Goal: Communication & Community: Ask a question

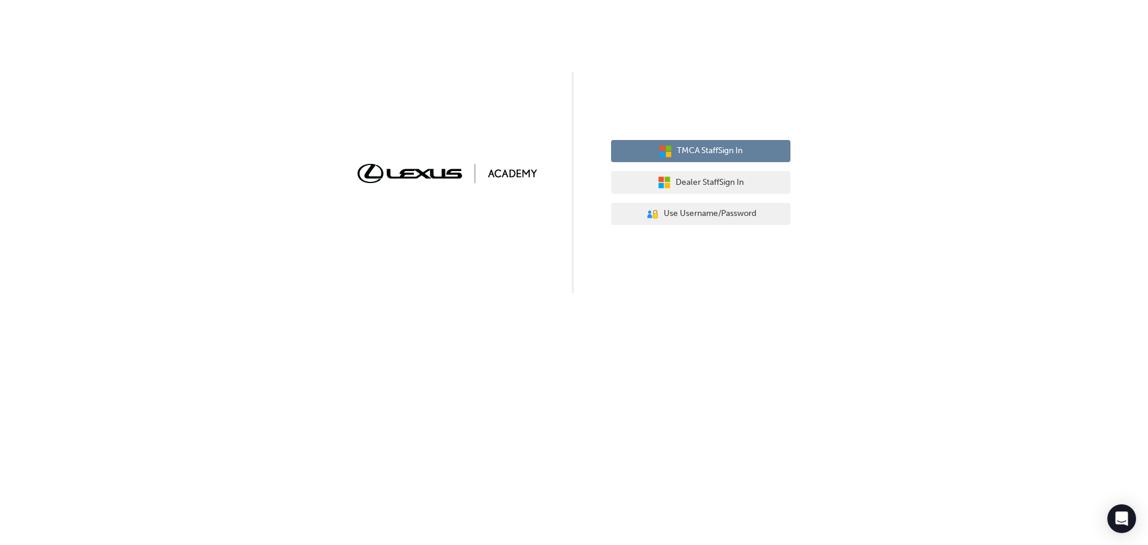
click at [735, 144] on button "TMCA Staff Sign In" at bounding box center [700, 151] width 179 height 23
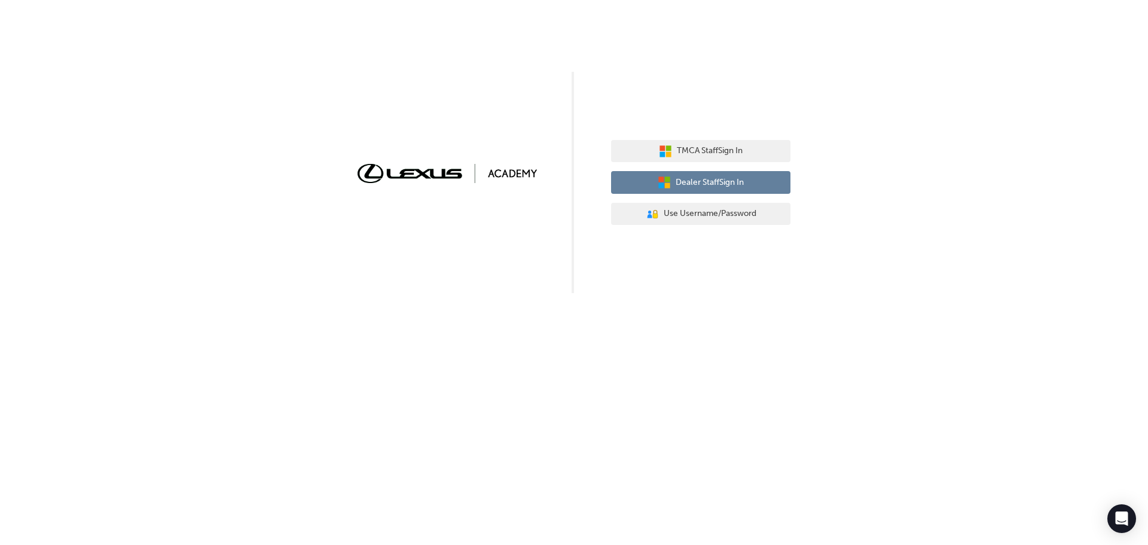
click at [721, 186] on span "Dealer Staff Sign In" at bounding box center [710, 183] width 68 height 14
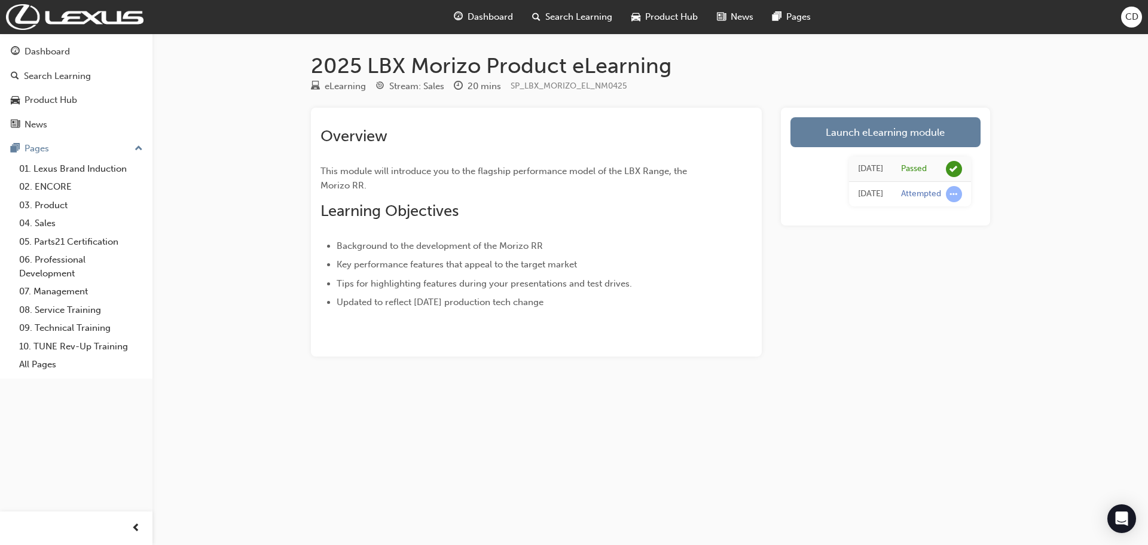
click at [1124, 14] on div "CD" at bounding box center [1131, 17] width 21 height 21
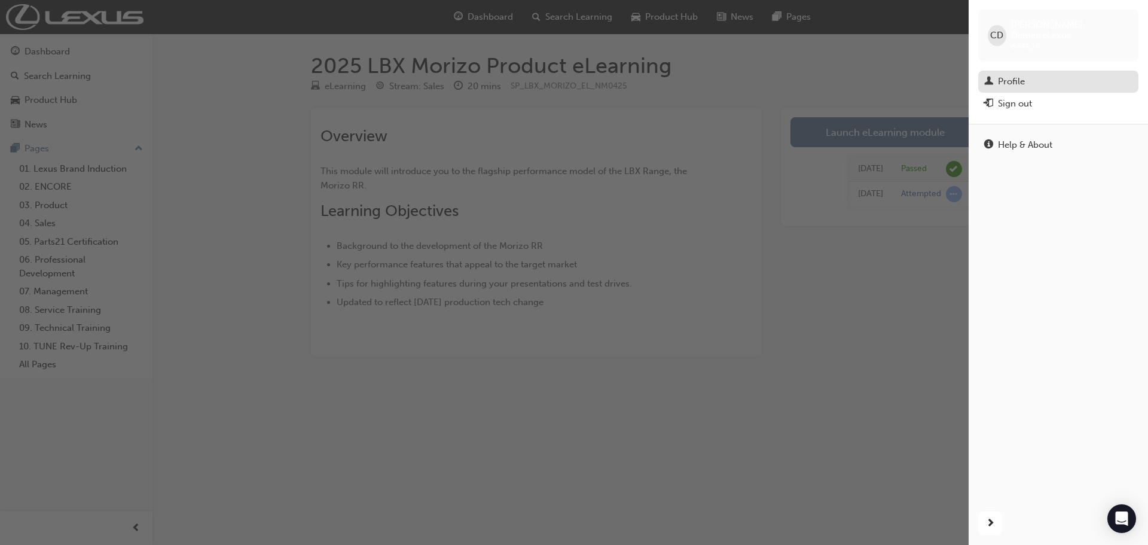
click at [1016, 75] on div "Profile" at bounding box center [1011, 82] width 27 height 14
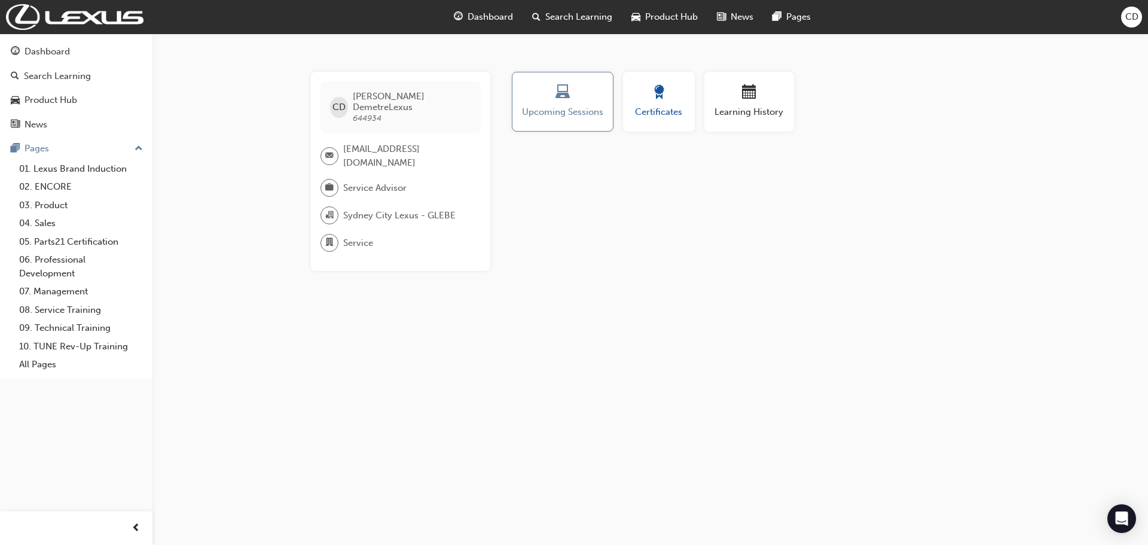
click at [666, 88] on div "button" at bounding box center [659, 94] width 54 height 19
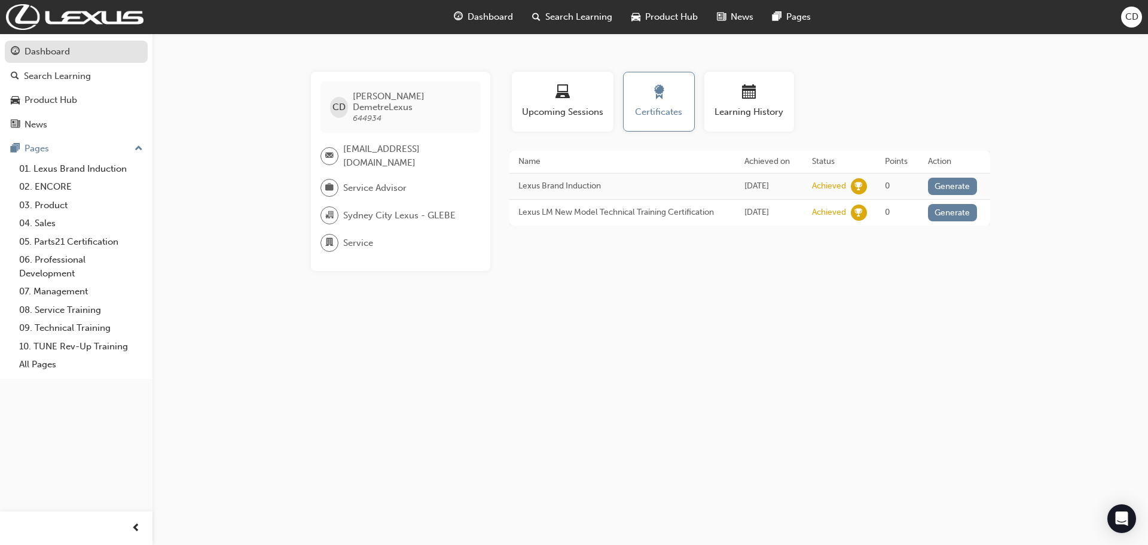
click at [47, 53] on div "Dashboard" at bounding box center [47, 52] width 45 height 14
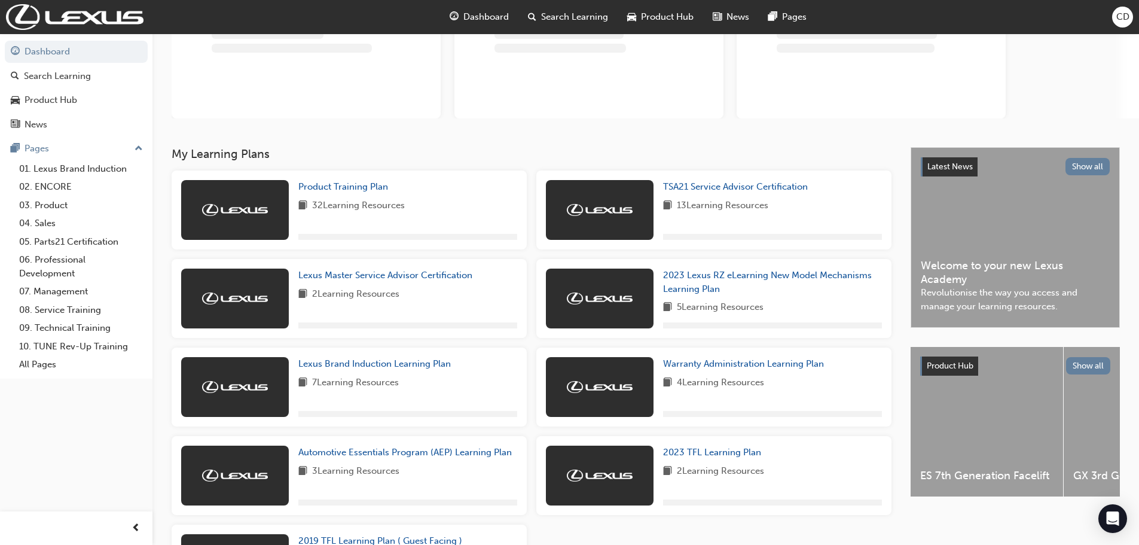
scroll to position [120, 0]
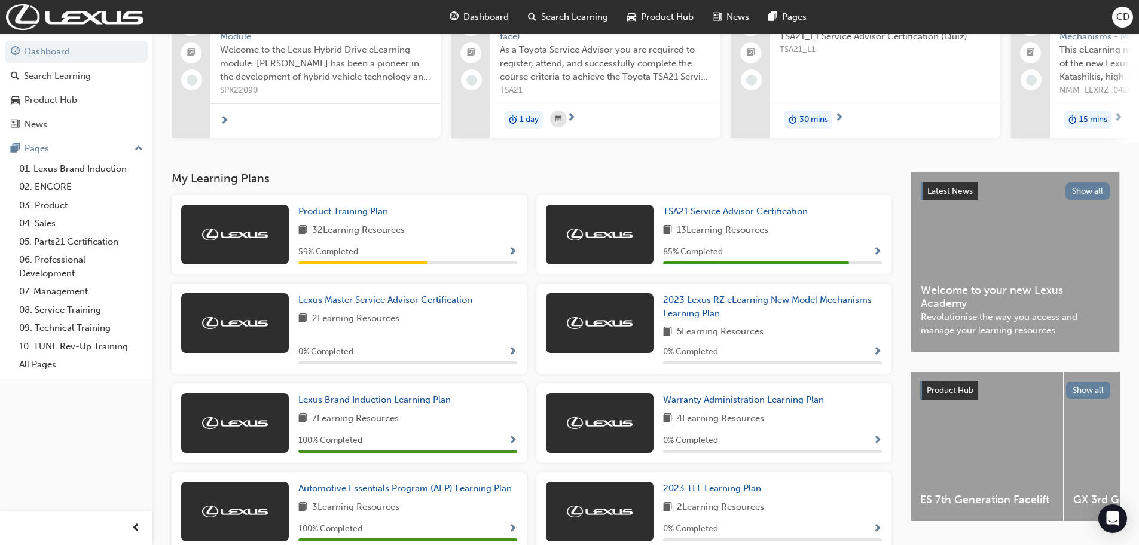
click at [876, 256] on span "Show Progress" at bounding box center [877, 252] width 9 height 11
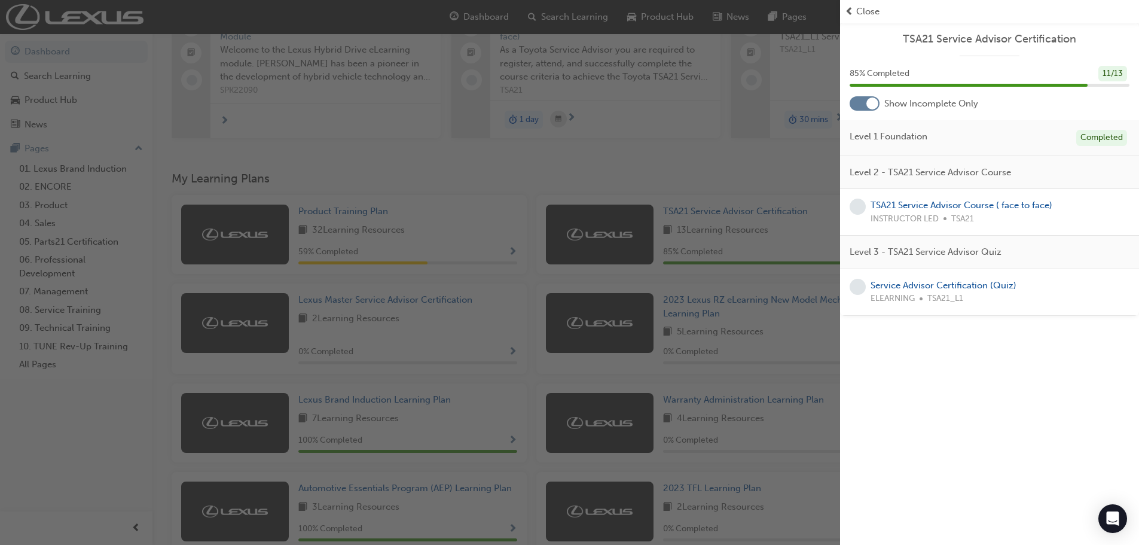
click at [872, 100] on div at bounding box center [872, 103] width 12 height 12
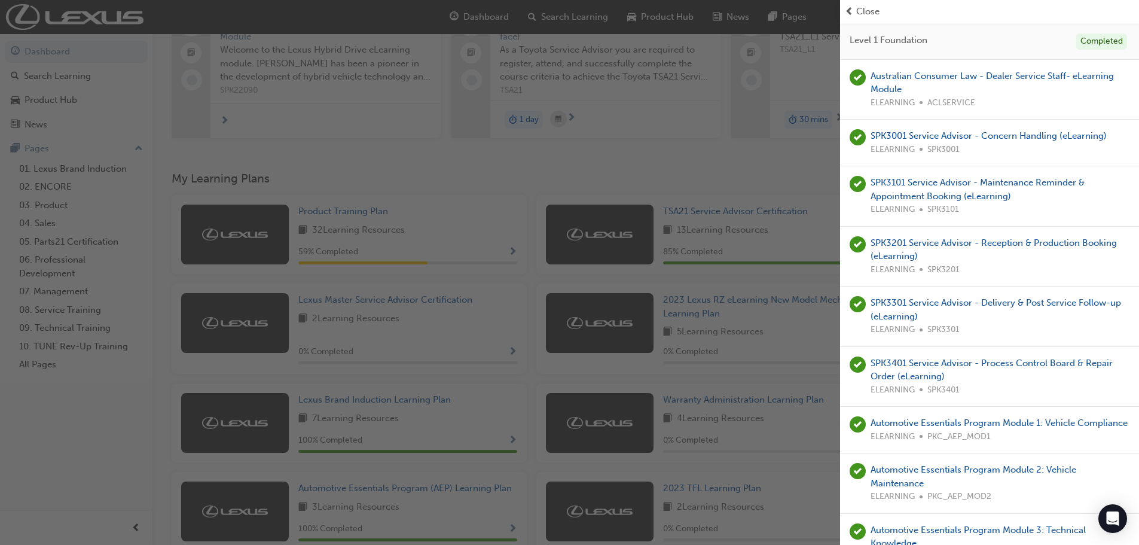
scroll to position [0, 0]
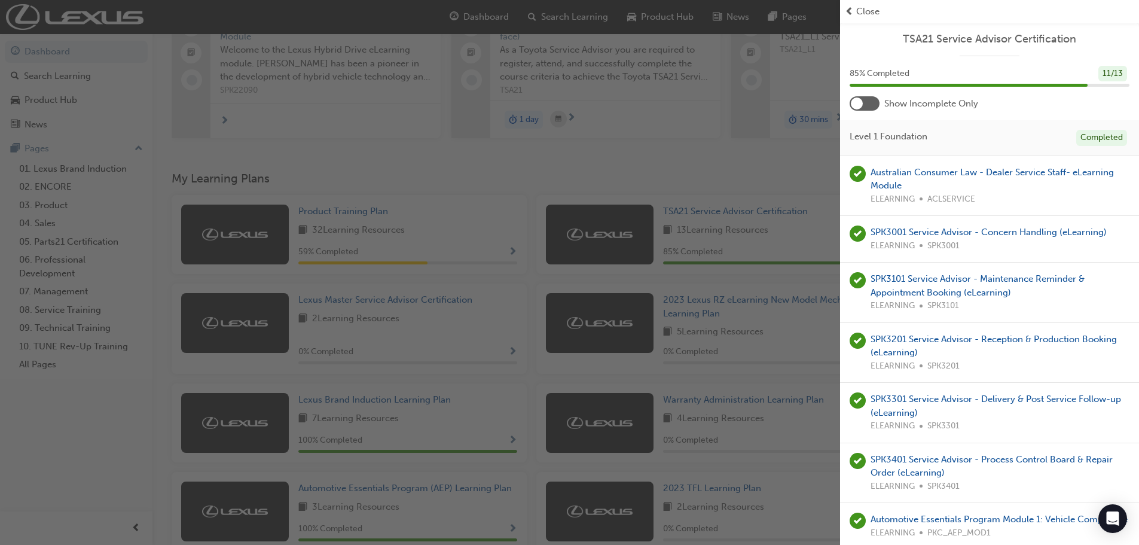
click at [866, 106] on div at bounding box center [865, 103] width 30 height 14
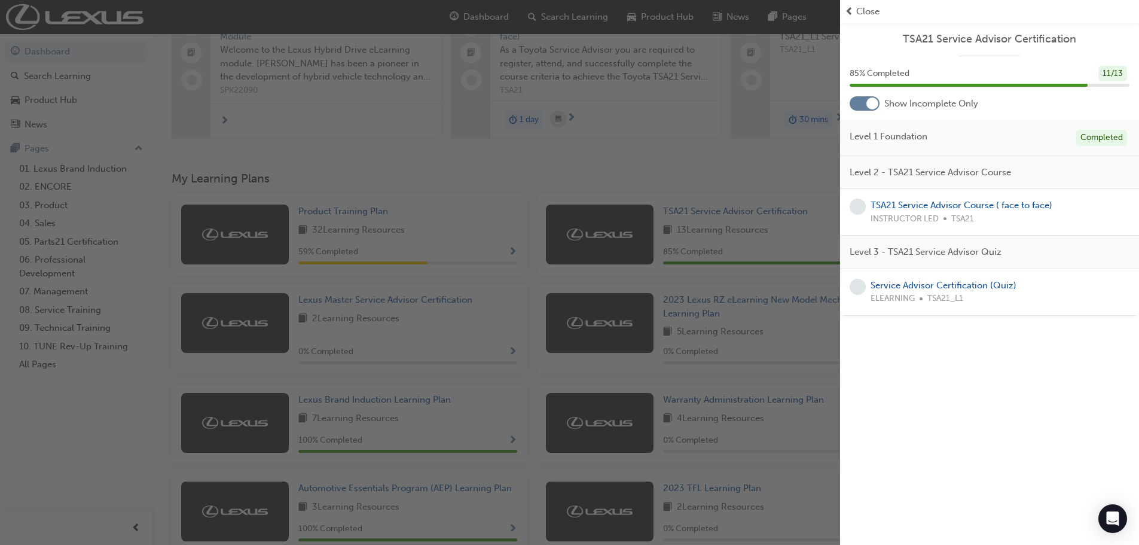
click at [784, 158] on div "button" at bounding box center [420, 272] width 840 height 545
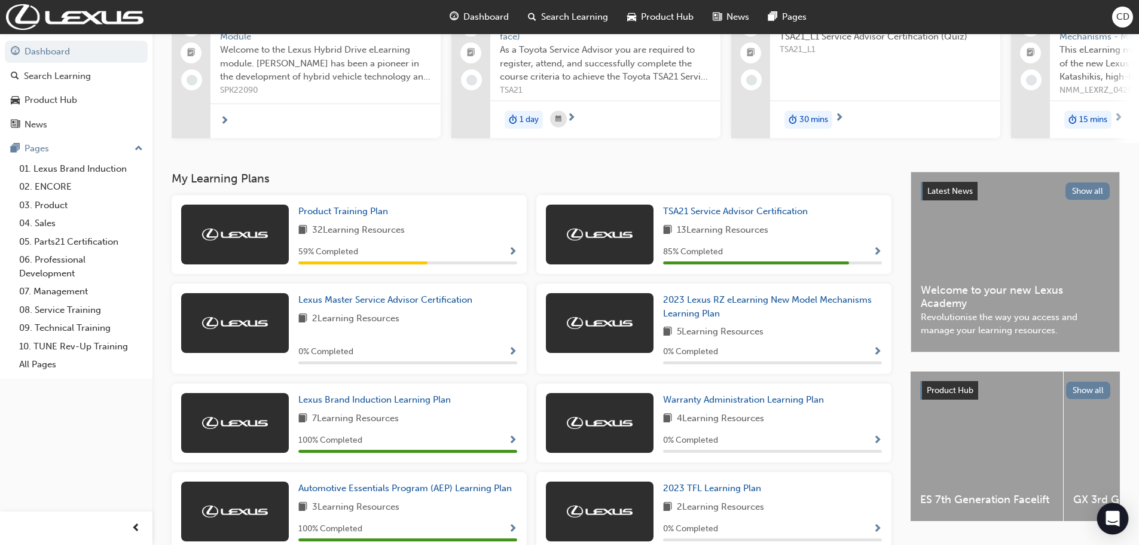
click at [1116, 517] on icon "Open Intercom Messenger" at bounding box center [1113, 519] width 14 height 16
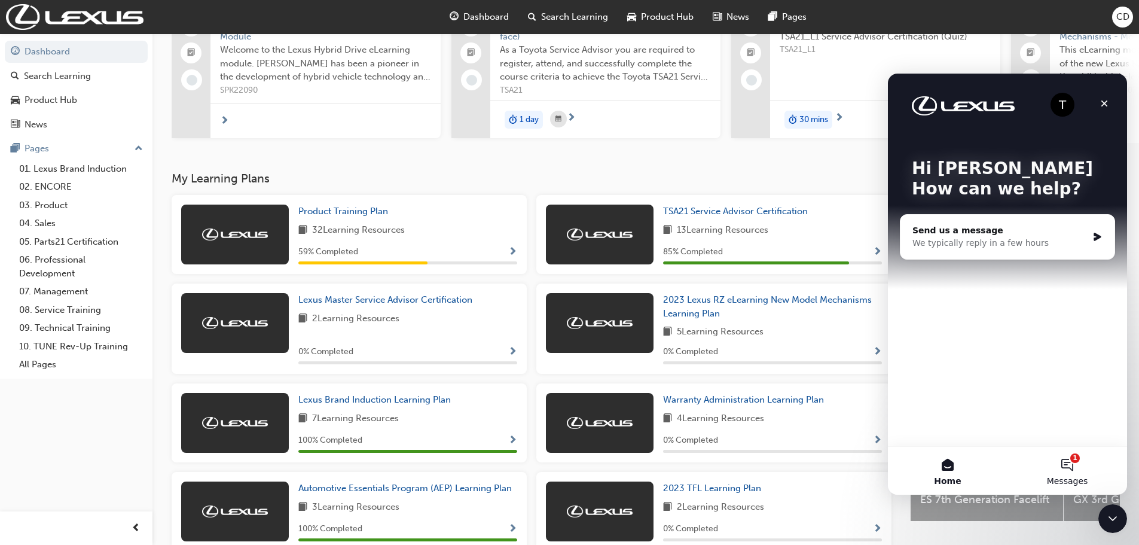
click at [1068, 466] on button "1 Messages" at bounding box center [1068, 471] width 120 height 48
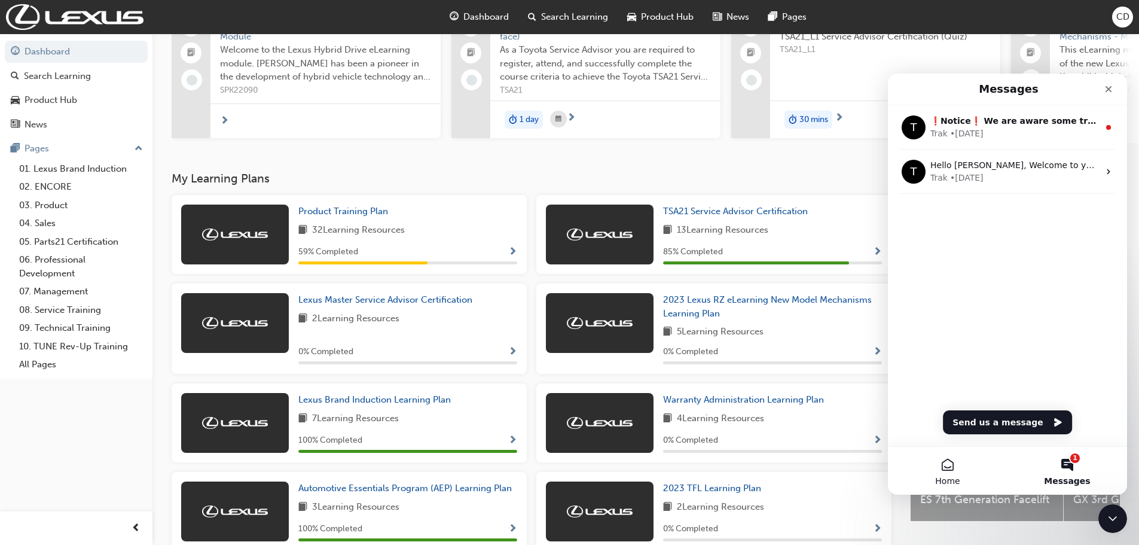
click at [942, 469] on button "Home" at bounding box center [948, 471] width 120 height 48
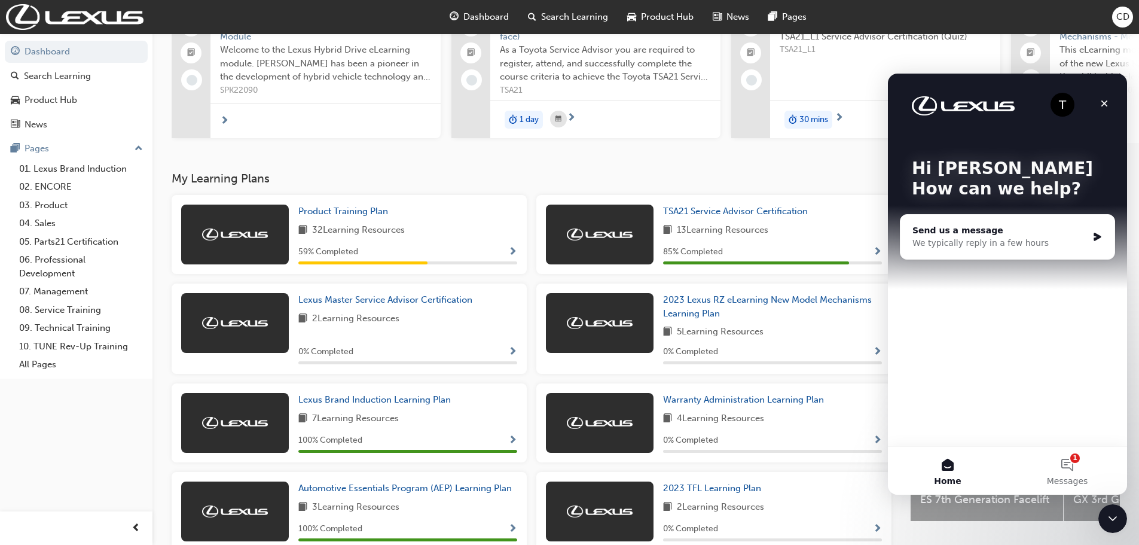
click at [970, 239] on div "We typically reply in a few hours" at bounding box center [999, 243] width 175 height 13
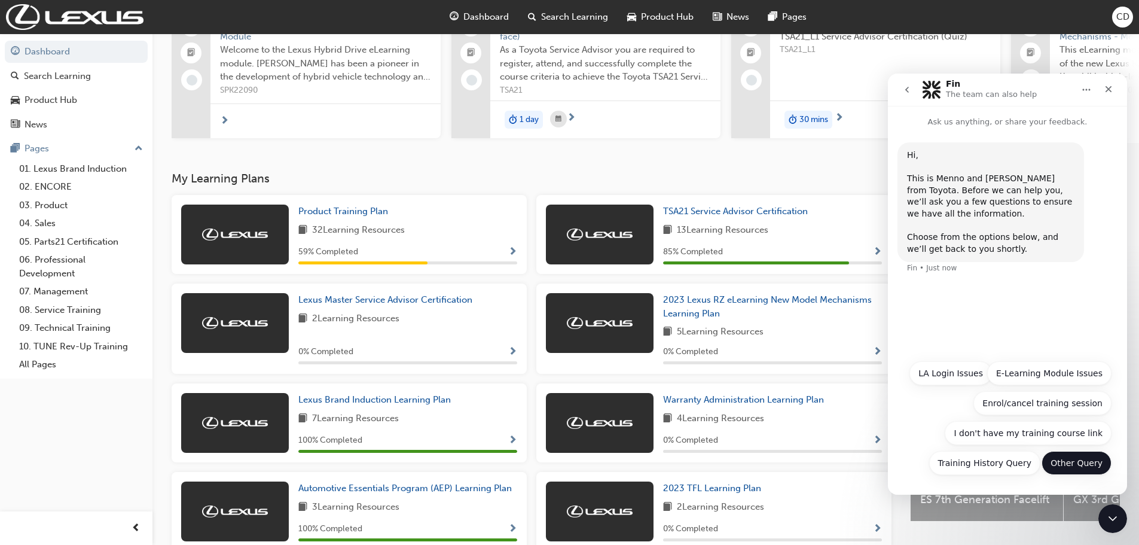
click at [1074, 468] on button "Other Query" at bounding box center [1077, 463] width 70 height 24
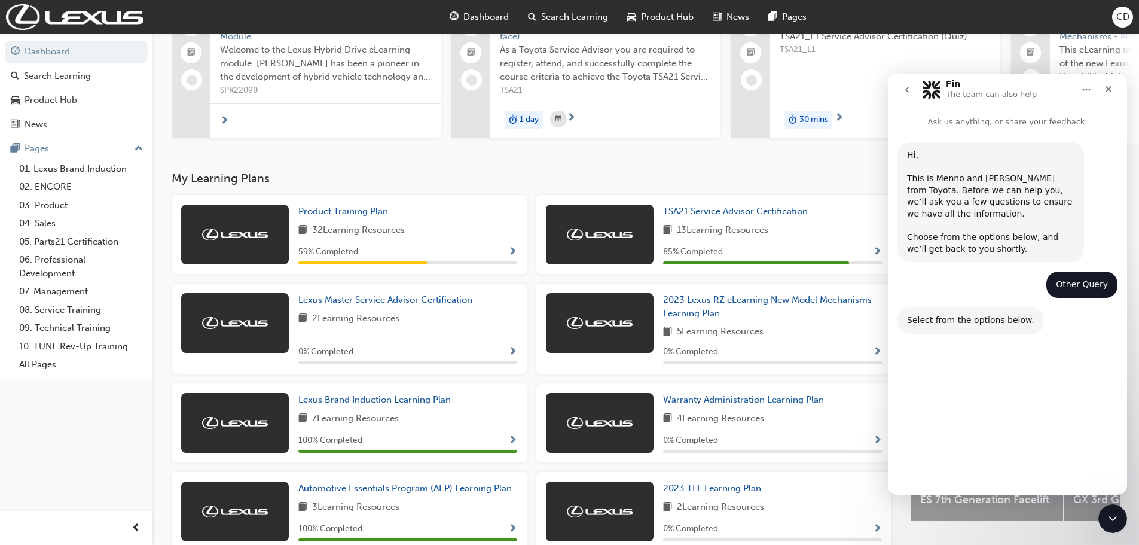
scroll to position [35, 0]
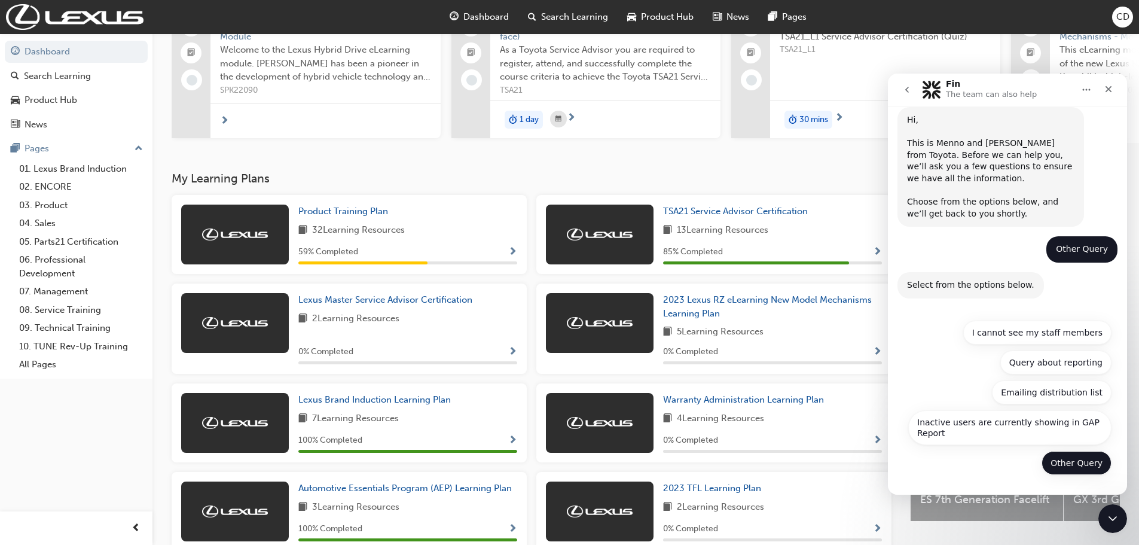
click at [1074, 463] on button "Other Query" at bounding box center [1077, 463] width 70 height 24
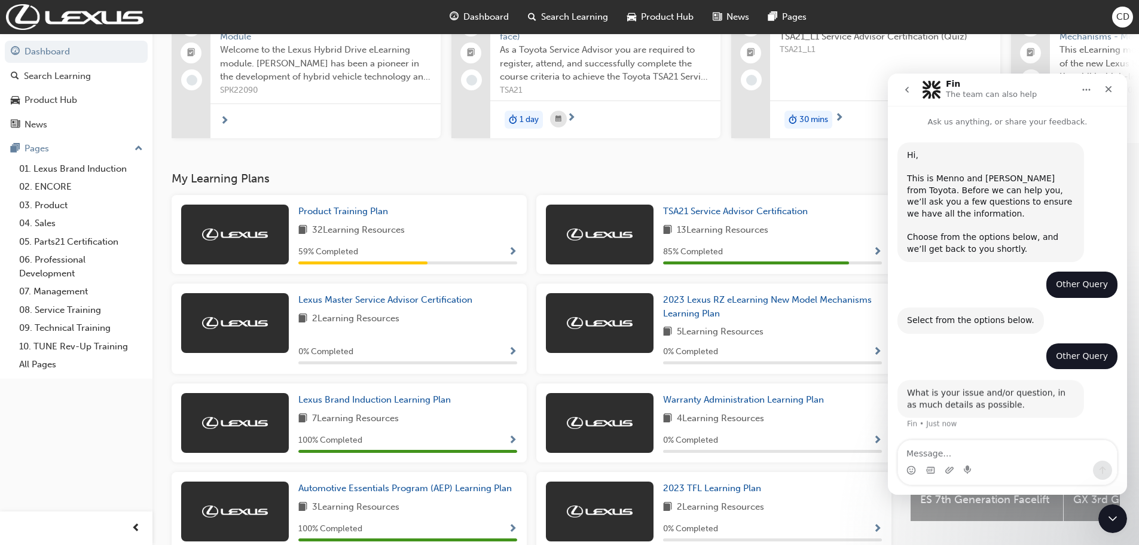
scroll to position [1, 0]
click at [971, 450] on textarea "Message…" at bounding box center [1007, 450] width 219 height 20
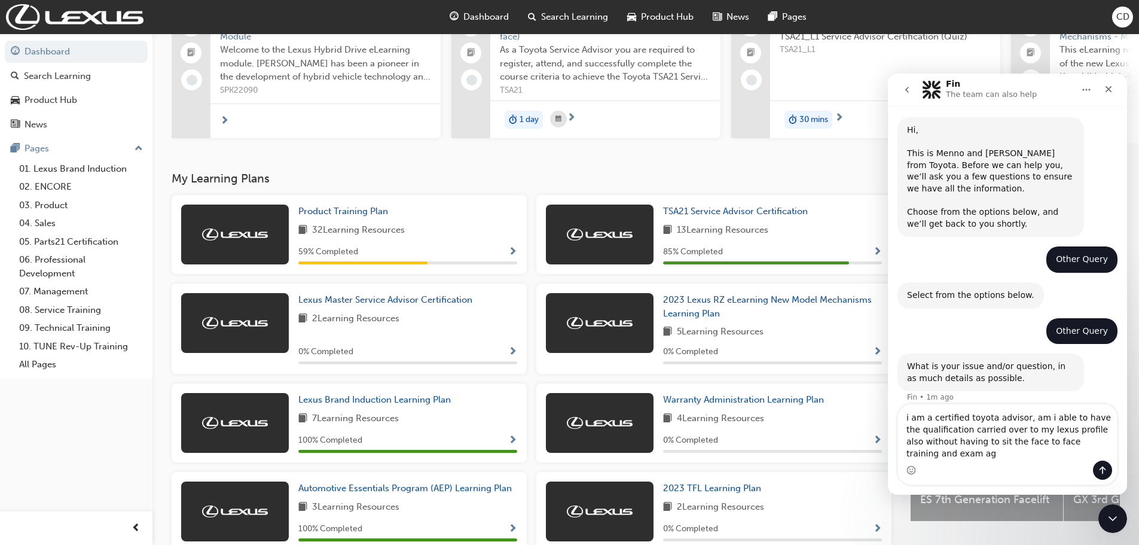
scroll to position [37, 0]
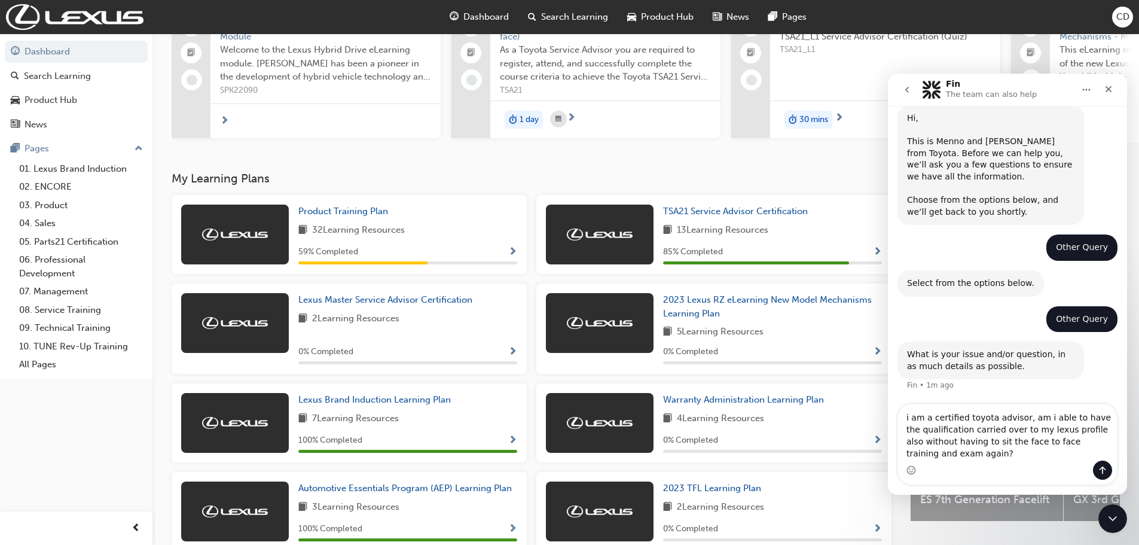
type textarea "i am a certified toyota advisor, am i able to have the qualification carried ov…"
click at [1102, 469] on icon "Send a message…" at bounding box center [1103, 470] width 10 height 10
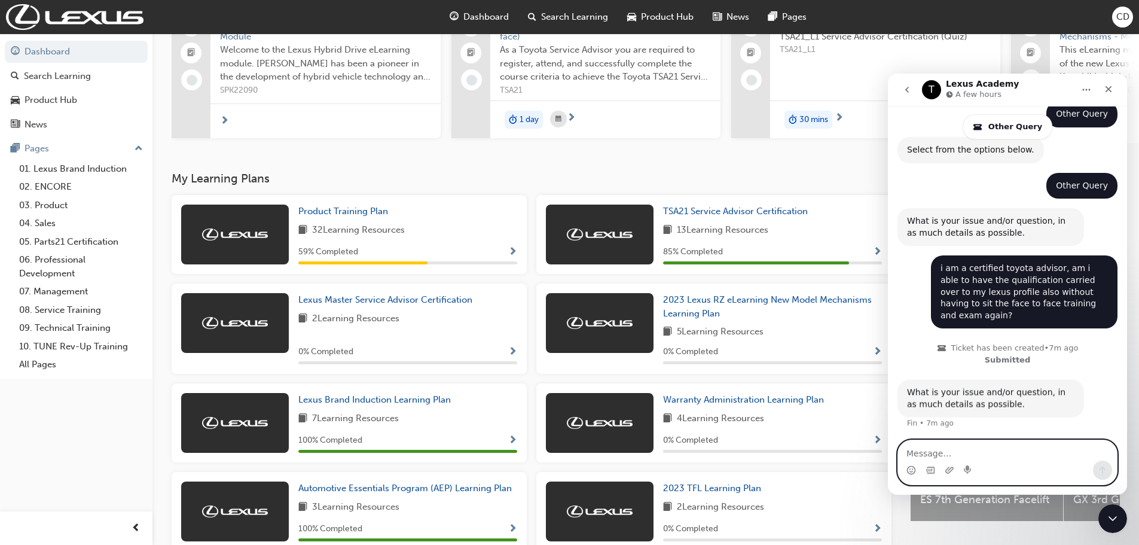
scroll to position [228, 0]
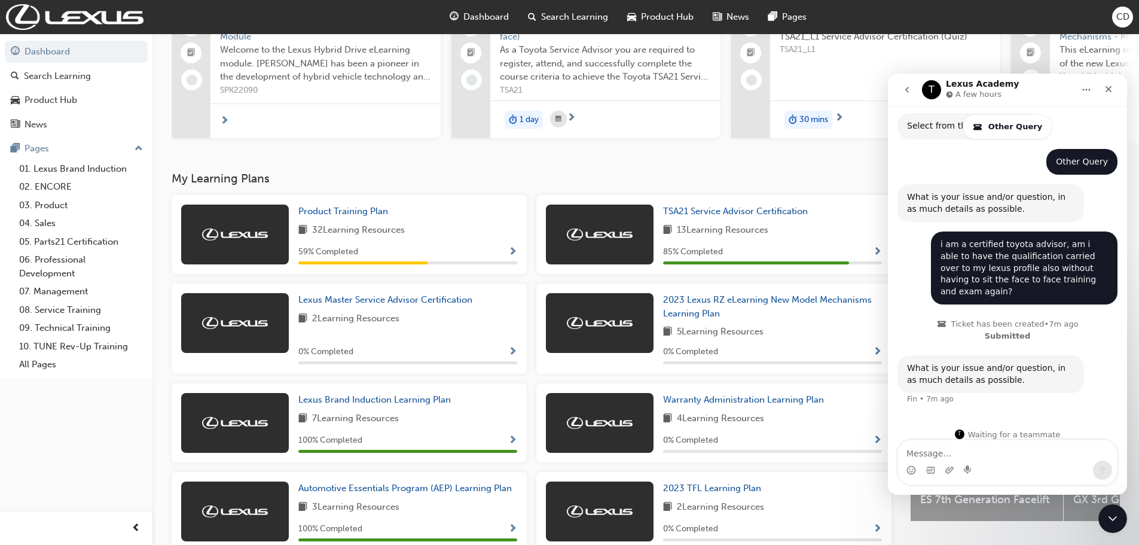
click at [979, 265] on div "i am a certified toyota advisor, am i able to have the qualification carried ov…" at bounding box center [1024, 268] width 167 height 59
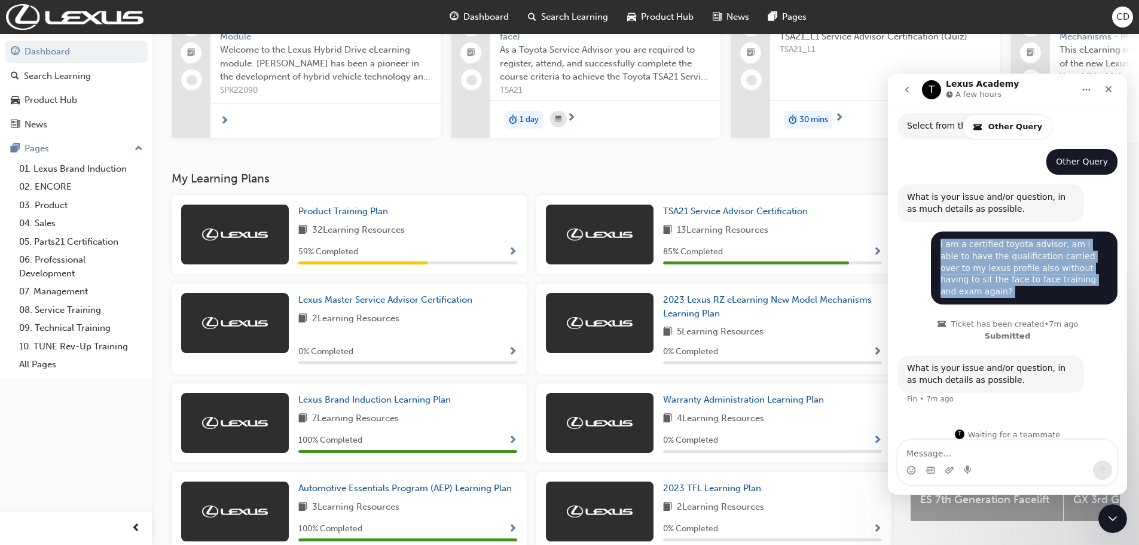
click at [979, 265] on div "i am a certified toyota advisor, am i able to have the qualification carried ov…" at bounding box center [1024, 268] width 167 height 59
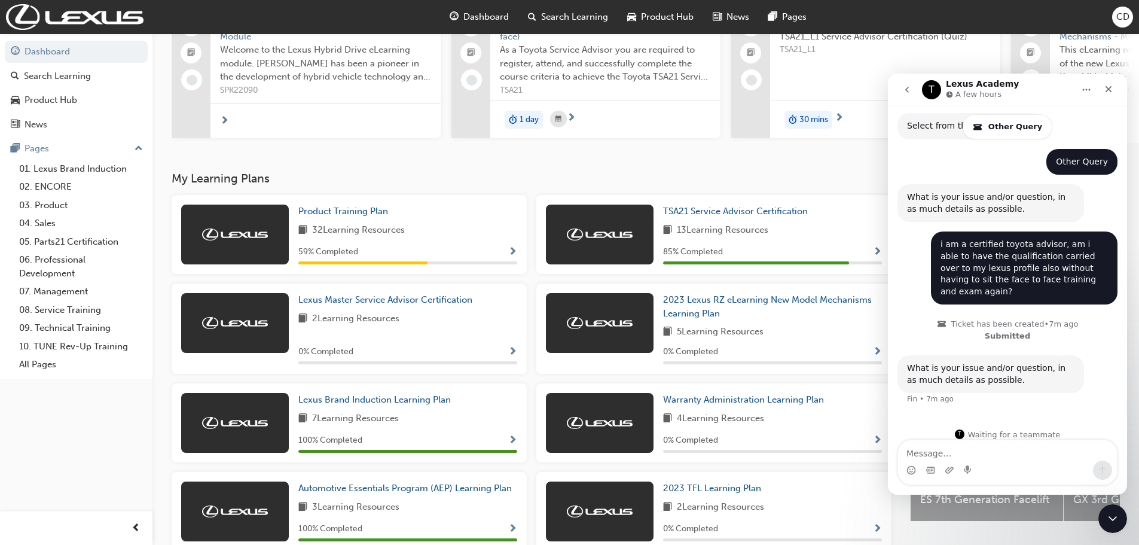
click at [1011, 394] on div "What is your issue and/or question, in as much details as possible. Fin • 7m ago" at bounding box center [1008, 387] width 220 height 64
click at [991, 280] on div "i am a certified toyota advisor, am i able to have the qualification carried ov…" at bounding box center [1024, 268] width 167 height 59
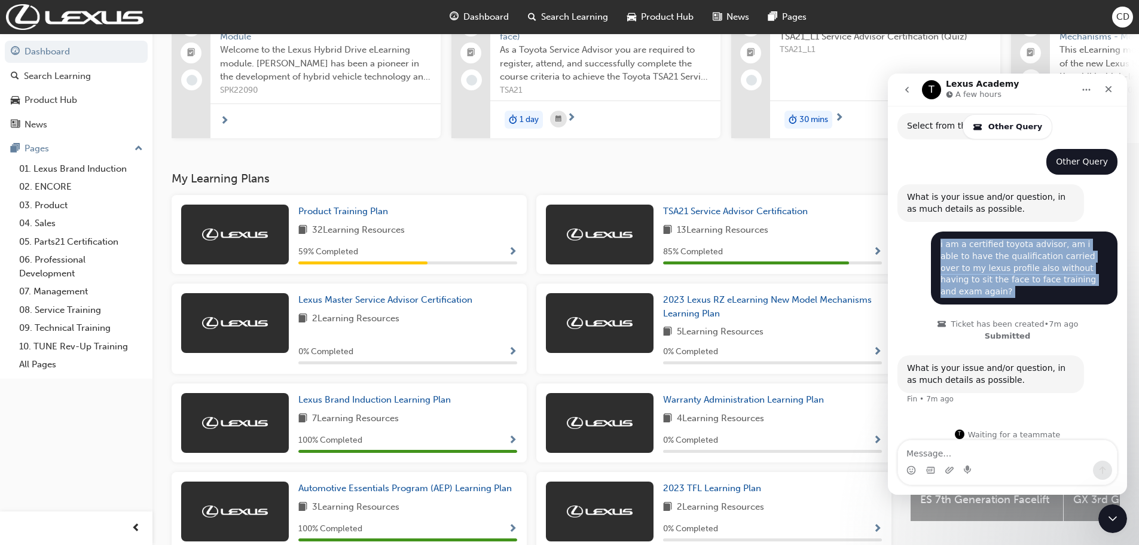
click at [991, 280] on div "i am a certified toyota advisor, am i able to have the qualification carried ov…" at bounding box center [1024, 268] width 167 height 59
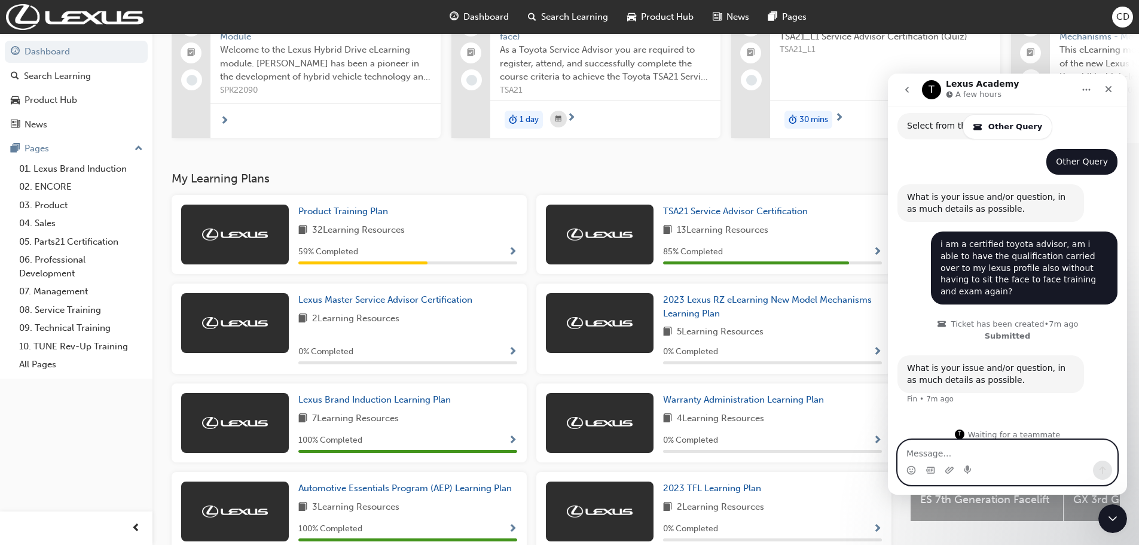
click at [1022, 459] on textarea "Message…" at bounding box center [1007, 450] width 219 height 20
click at [1018, 454] on textarea "Message…" at bounding box center [1007, 450] width 219 height 20
click at [950, 471] on icon "Upload attachment" at bounding box center [950, 470] width 10 height 10
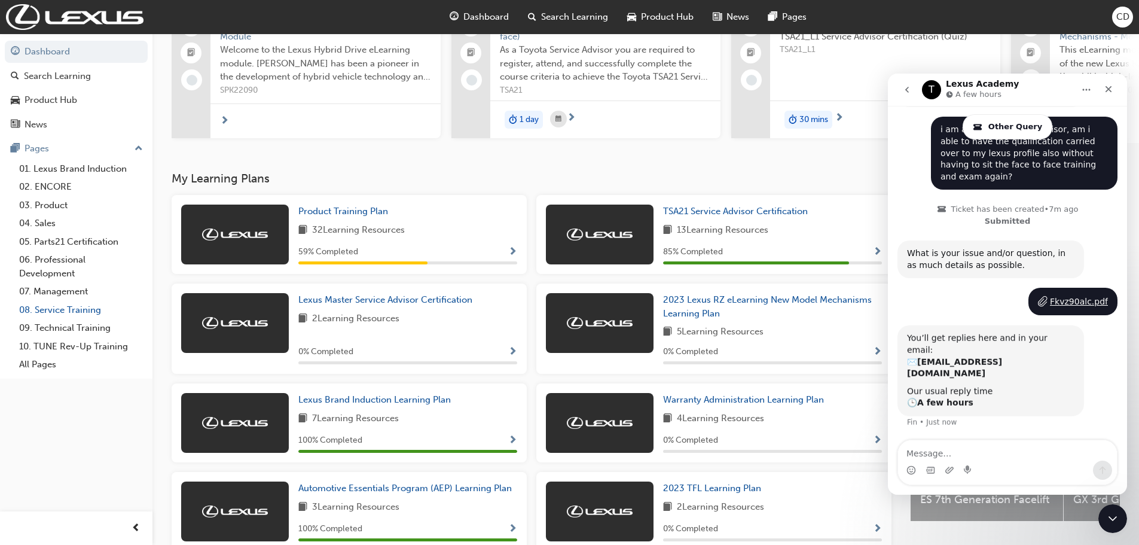
scroll to position [341, 0]
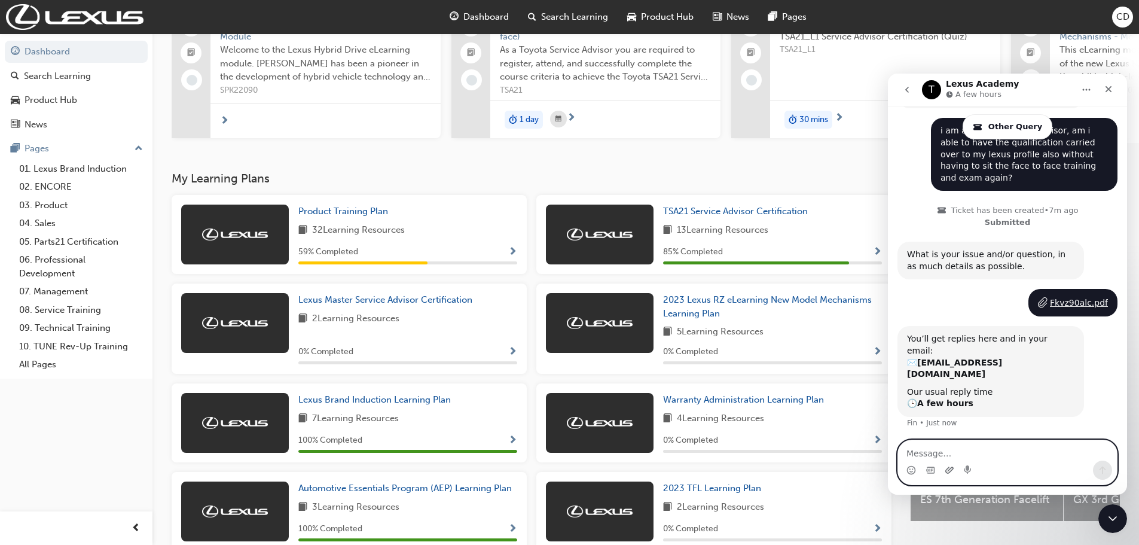
click at [945, 467] on icon "Upload attachment" at bounding box center [950, 470] width 10 height 10
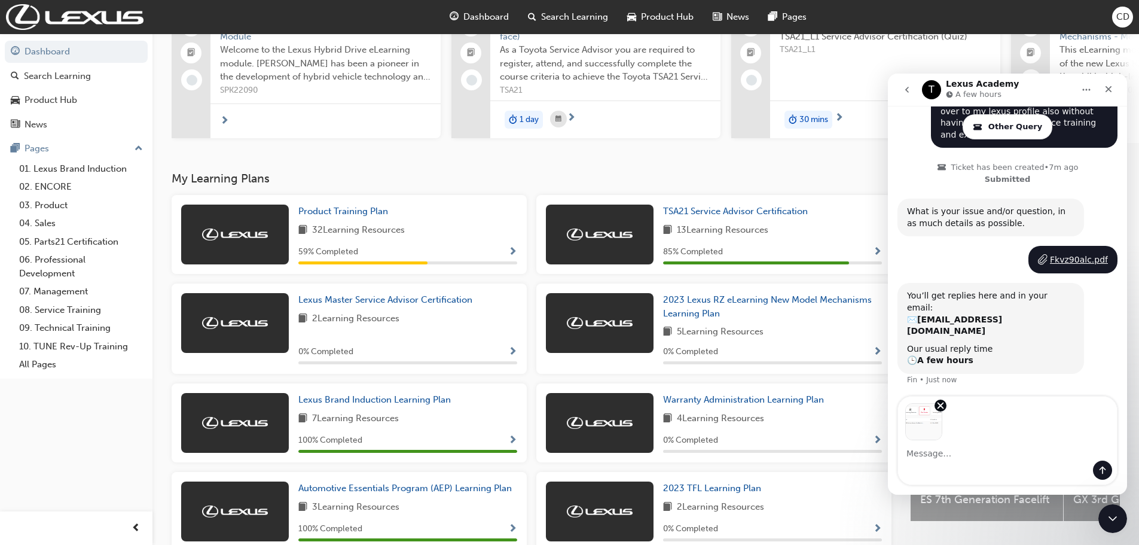
scroll to position [385, 0]
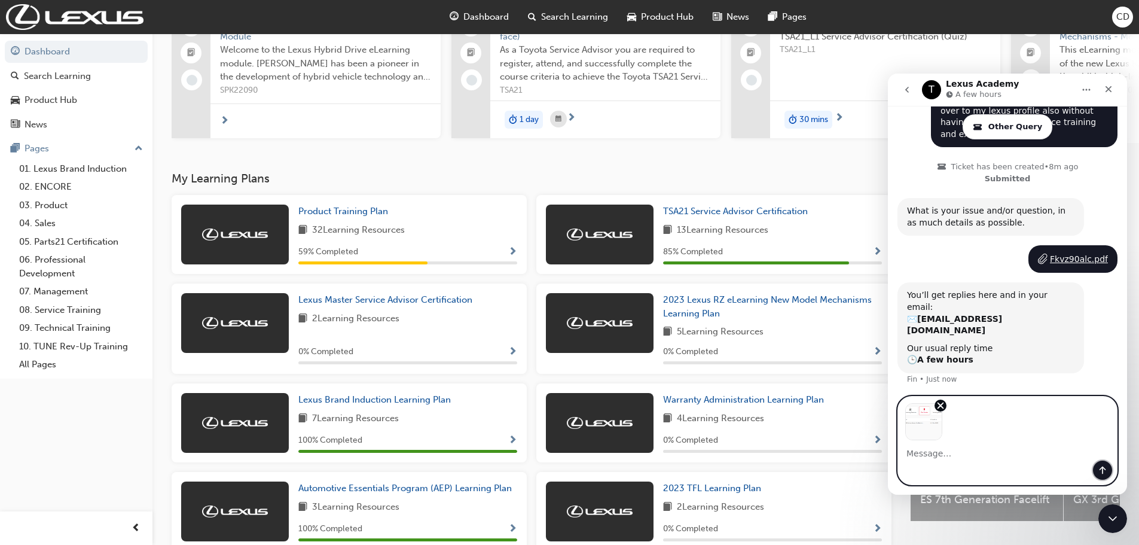
click at [1097, 474] on button "Send a message…" at bounding box center [1102, 469] width 19 height 19
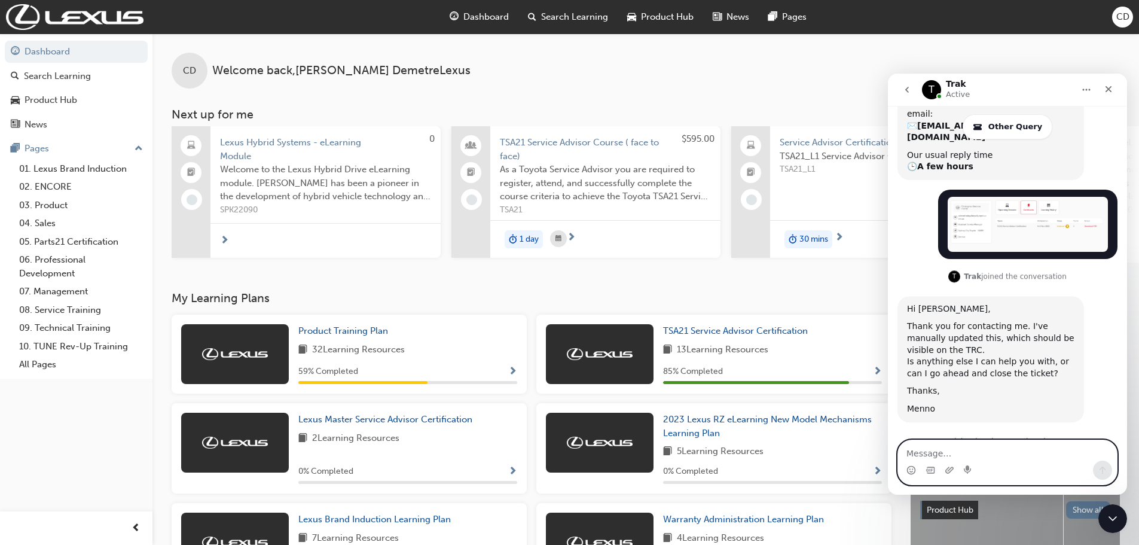
scroll to position [579, 0]
click at [1007, 451] on textarea "Message…" at bounding box center [1007, 450] width 219 height 20
type textarea "thank you that would be all - have a great day!"
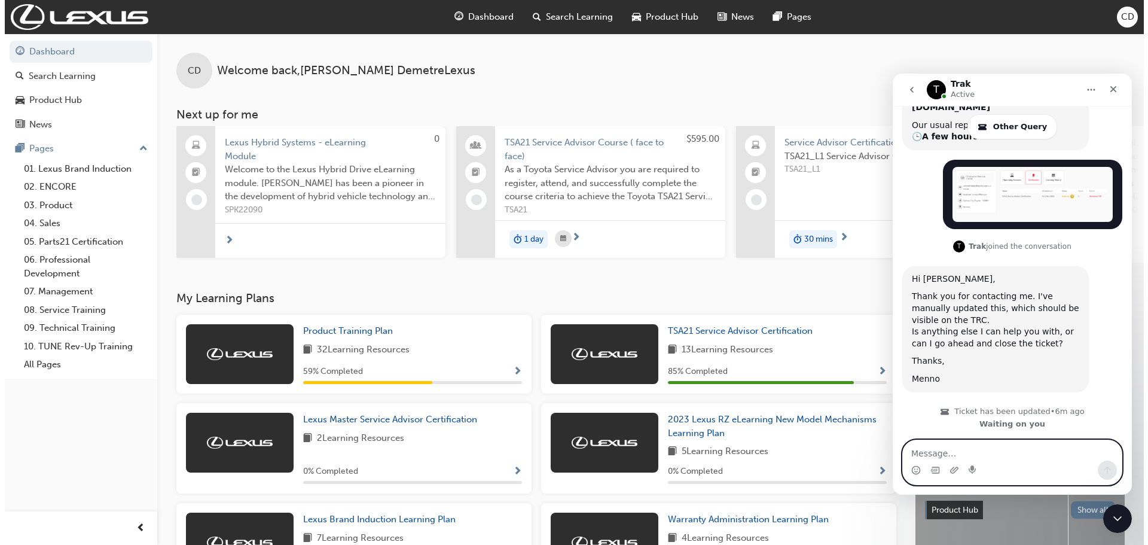
scroll to position [668, 0]
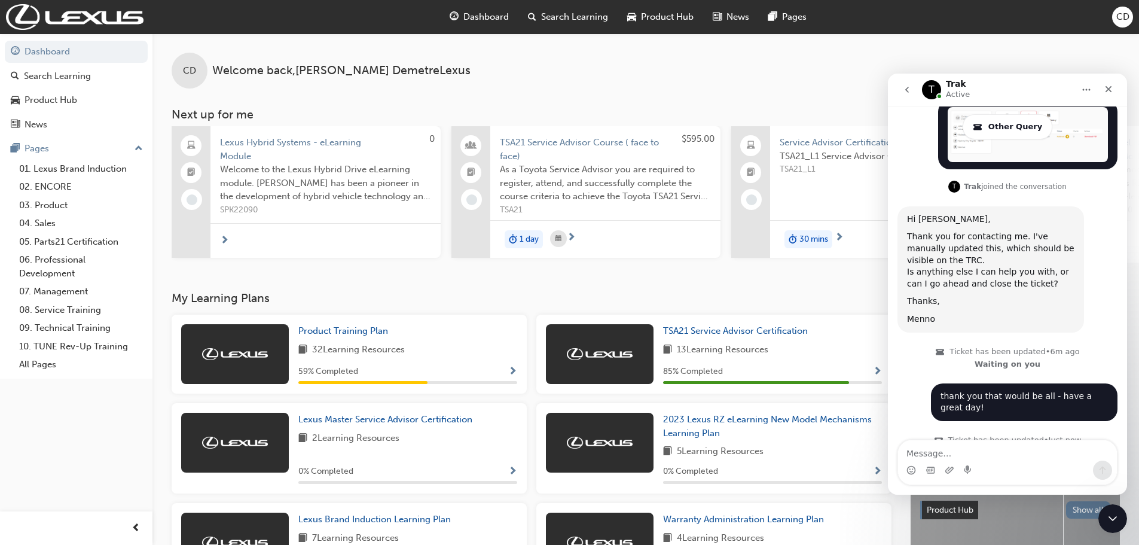
click at [1120, 14] on span "CD" at bounding box center [1122, 17] width 13 height 14
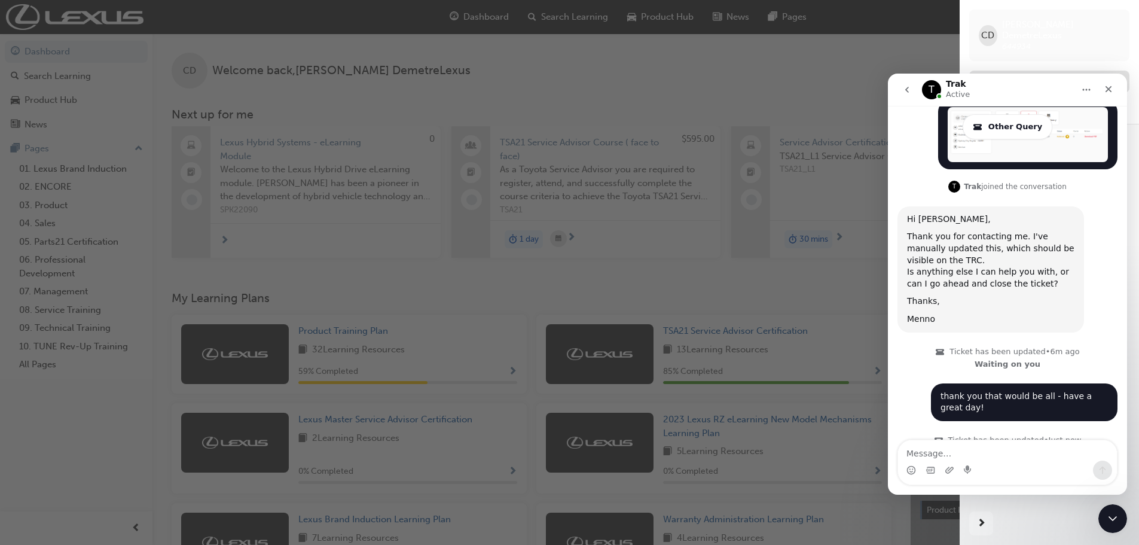
click at [1018, 74] on div "Profile" at bounding box center [1049, 81] width 148 height 15
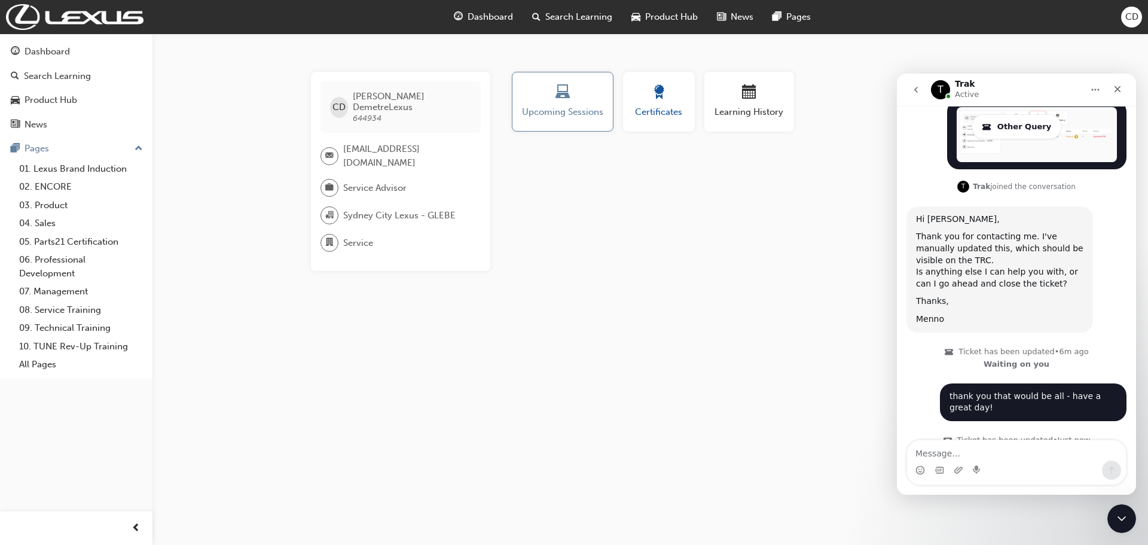
click at [646, 102] on div "button" at bounding box center [659, 94] width 54 height 19
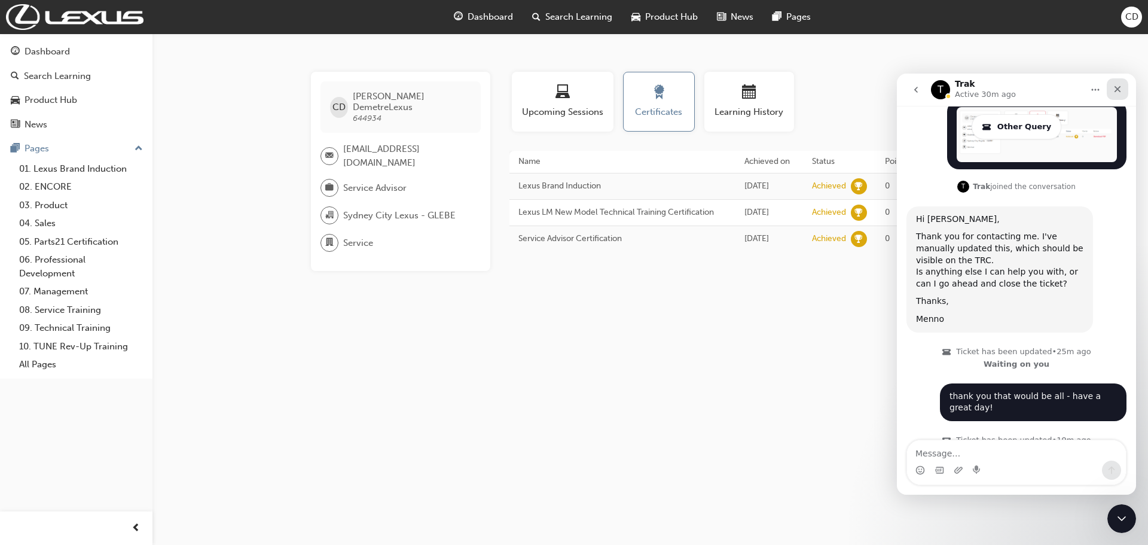
click at [1114, 92] on icon "Close" at bounding box center [1118, 89] width 10 height 10
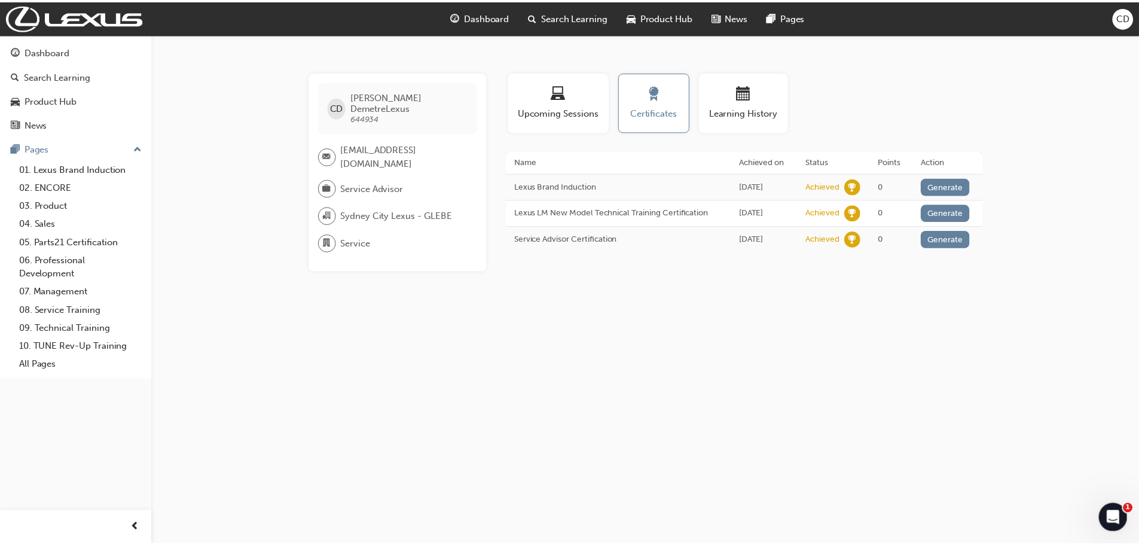
scroll to position [668, 0]
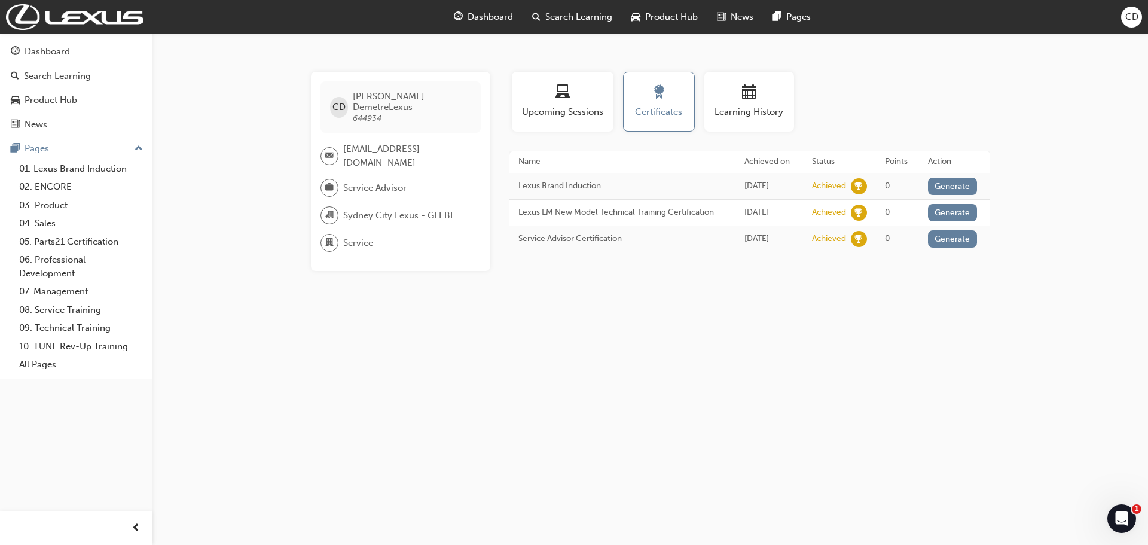
click at [619, 356] on div "CD Christopher DemetreLexus 644934 cdemetre@sydneycitylexus.com.au Service Advi…" at bounding box center [574, 272] width 1148 height 545
click at [65, 47] on div "Dashboard" at bounding box center [47, 52] width 45 height 14
